Goal: Transaction & Acquisition: Obtain resource

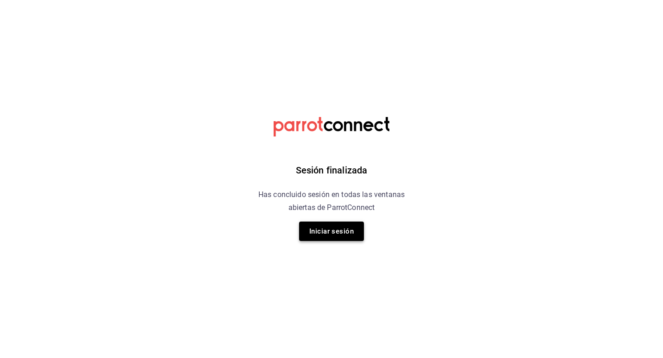
click at [333, 232] on button "Iniciar sesión" at bounding box center [331, 231] width 65 height 19
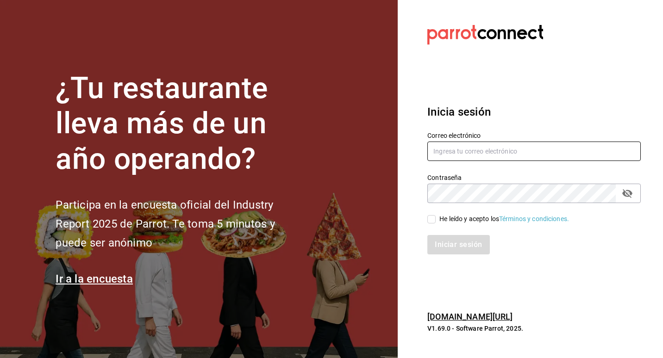
type input "[EMAIL_ADDRESS][DOMAIN_NAME]"
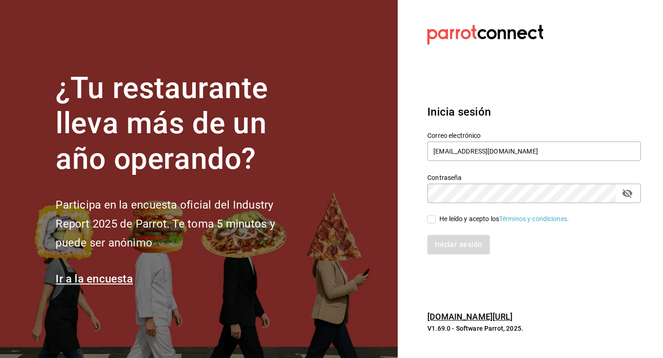
click at [432, 223] on input "He leído y acepto los Términos y condiciones." at bounding box center [431, 219] width 8 height 8
checkbox input "true"
click at [443, 239] on button "Iniciar sesión" at bounding box center [458, 244] width 63 height 19
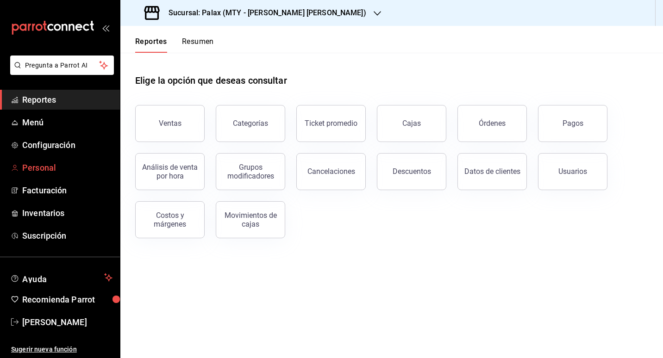
click at [71, 167] on span "Personal" at bounding box center [67, 168] width 90 height 12
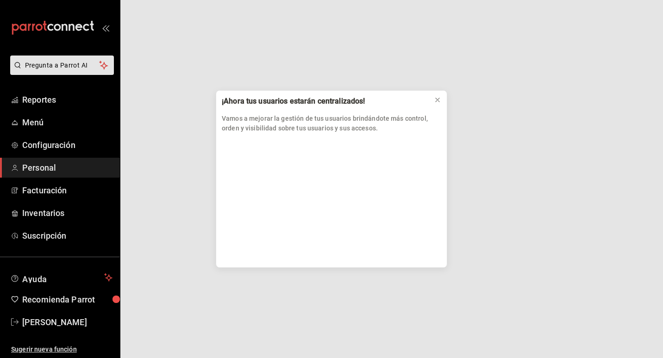
click at [70, 149] on div "¡Ahora tus usuarios estarán centralizados! Vamos a mejorar la gestión de tus us…" at bounding box center [331, 179] width 663 height 358
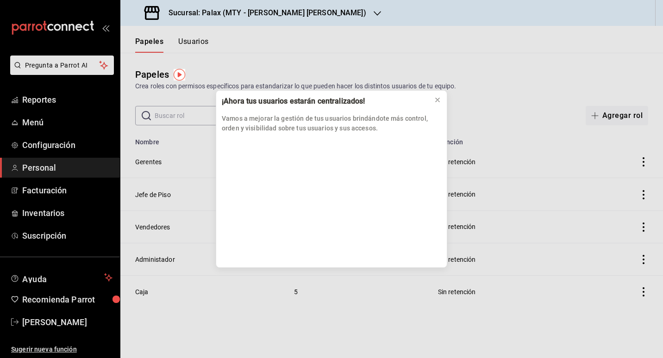
click at [60, 192] on div "¡Ahora tus usuarios estarán centralizados! Vamos a mejorar la gestión de tus us…" at bounding box center [331, 179] width 663 height 358
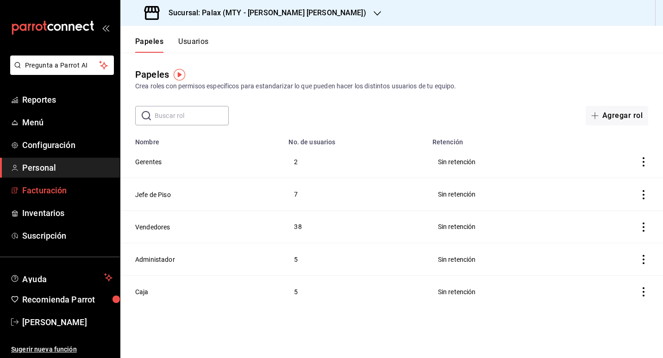
click at [58, 195] on span "Facturación" at bounding box center [67, 190] width 90 height 12
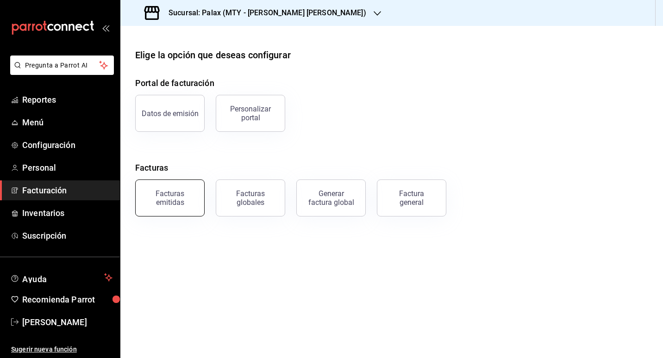
click at [160, 204] on div "Facturas emitidas" at bounding box center [169, 198] width 57 height 18
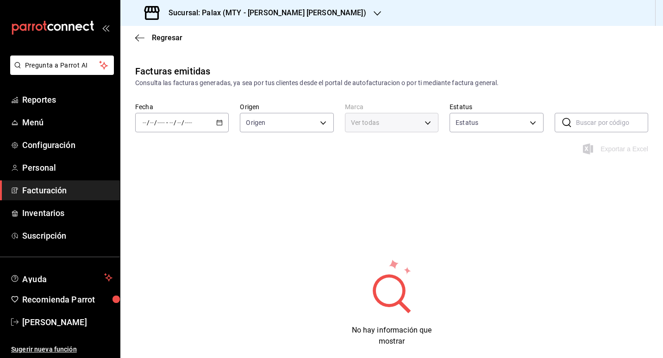
type input "ORDER_INVOICE,GENERAL_INVOICE"
type input "ACTIVE,PENDING_CANCELLATION,CANCELLED,PRE_CANCELLED"
type input "7795581a-13ec-4648-b830-0343ae492405"
click at [224, 126] on div "/ / - / /" at bounding box center [182, 122] width 94 height 19
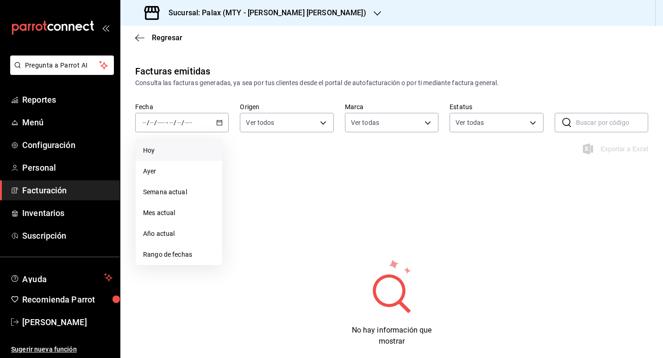
click at [190, 145] on li "Hoy" at bounding box center [179, 150] width 87 height 21
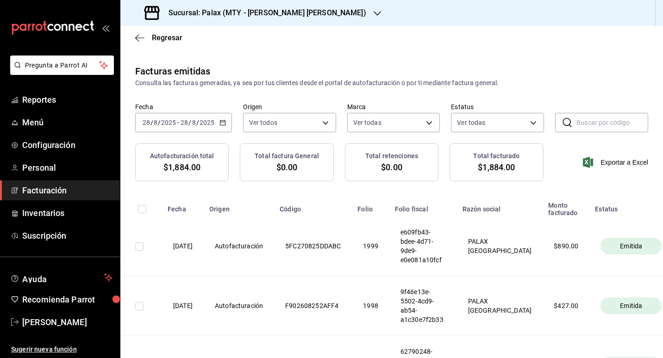
click at [299, 19] on div "Sucursal: Palax (MTY - GARZA SADA)" at bounding box center [256, 13] width 257 height 26
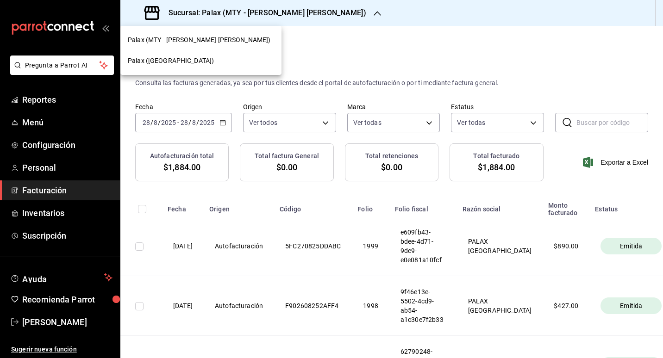
click at [207, 57] on div "Palax (Guadalupe)" at bounding box center [201, 61] width 146 height 10
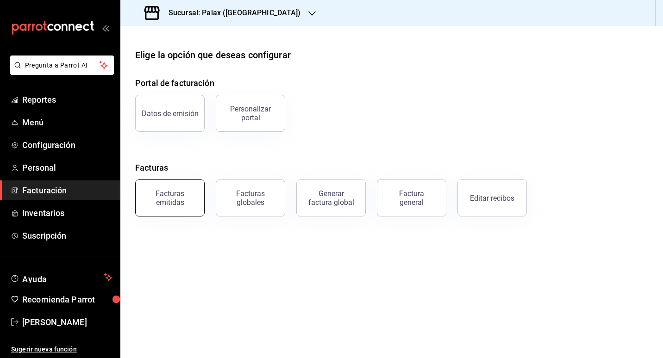
click at [141, 199] on button "Facturas emitidas" at bounding box center [169, 198] width 69 height 37
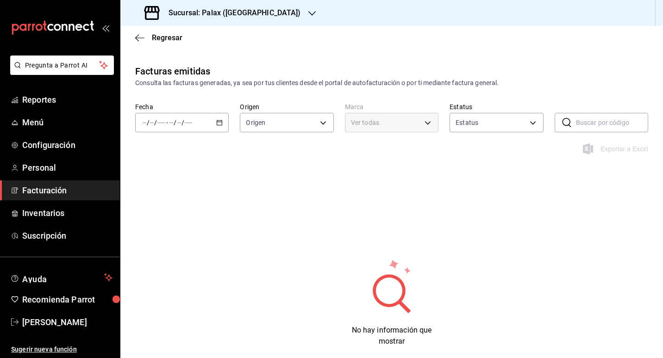
type input "ORDER_INVOICE,GENERAL_INVOICE"
type input "ACTIVE,PENDING_CANCELLATION,CANCELLED,PRE_CANCELLED"
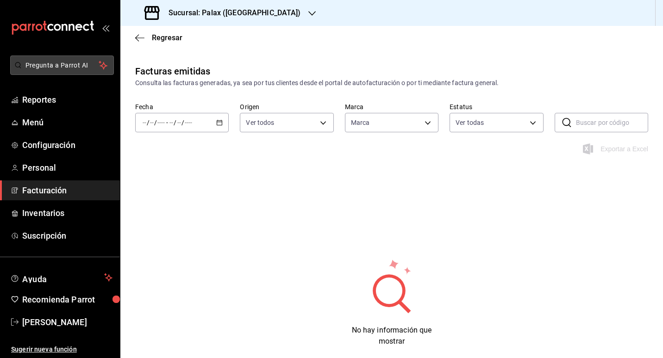
type input "8510d572-c45f-4696-9a08-afbf2d111022"
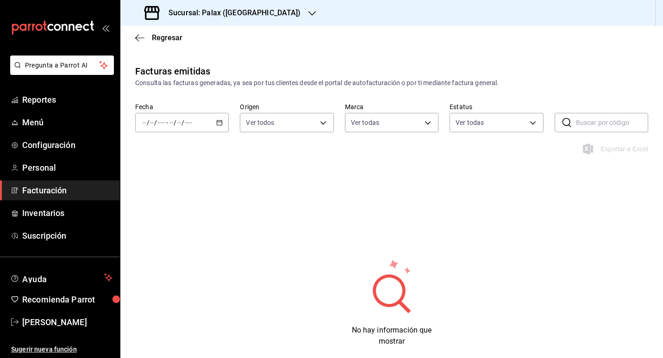
click at [181, 126] on span "/" at bounding box center [182, 122] width 3 height 7
click at [181, 148] on span "Hoy" at bounding box center [179, 151] width 72 height 10
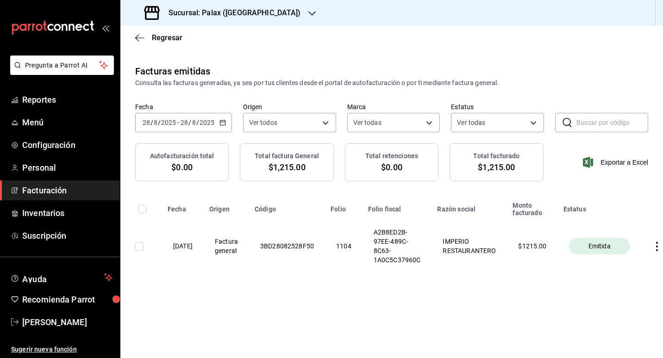
click at [599, 249] on span "Emitida" at bounding box center [600, 246] width 30 height 9
click at [610, 246] on span "Emitida" at bounding box center [600, 246] width 30 height 9
click at [543, 244] on font "1215.00" at bounding box center [534, 246] width 25 height 7
click at [362, 262] on th "1104" at bounding box center [343, 246] width 37 height 59
click at [249, 241] on th "Factura general" at bounding box center [226, 246] width 45 height 59
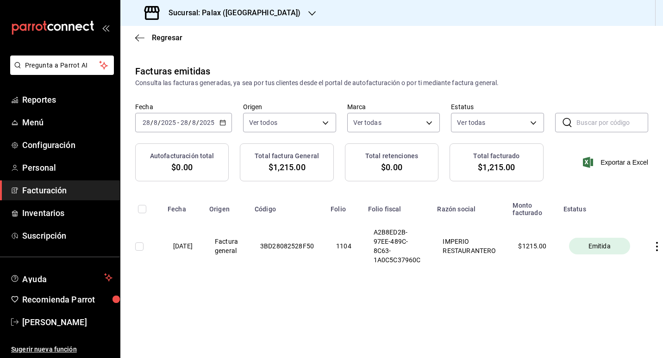
click at [140, 253] on td at bounding box center [141, 246] width 42 height 59
click at [137, 252] on td at bounding box center [141, 246] width 42 height 59
click at [137, 248] on input "checkbox" at bounding box center [139, 247] width 8 height 8
checkbox input "true"
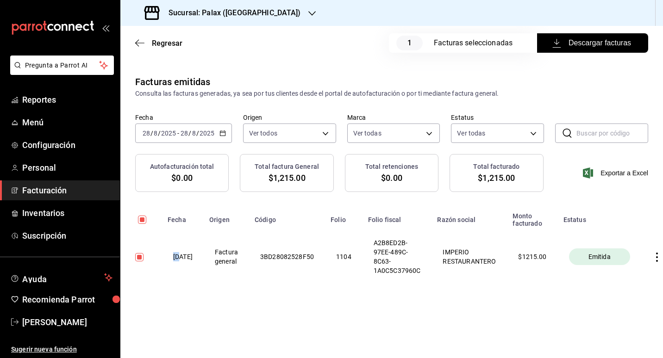
click at [137, 248] on td at bounding box center [141, 256] width 42 height 59
click at [601, 39] on font "Descargar facturas" at bounding box center [599, 43] width 62 height 8
